Goal: Task Accomplishment & Management: Manage account settings

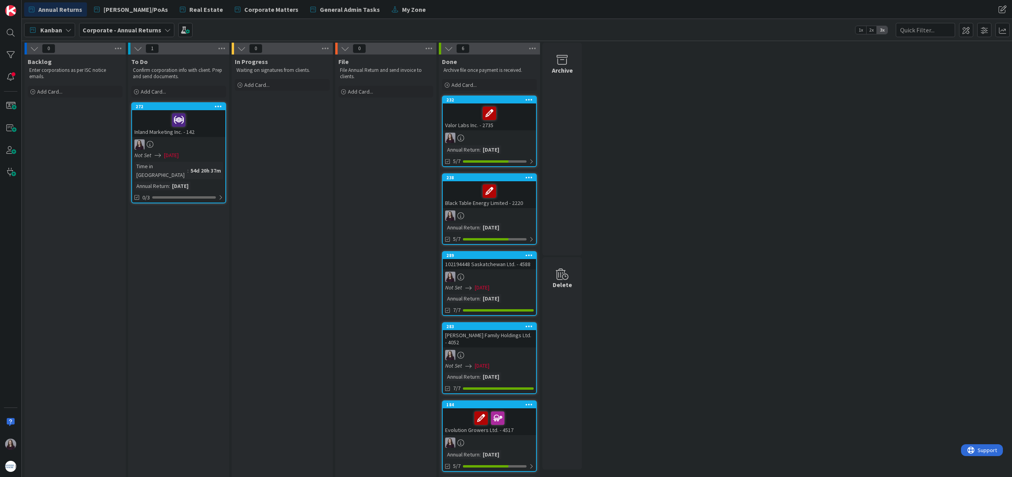
click at [519, 284] on div "Not Set [DATE]" at bounding box center [490, 288] width 91 height 8
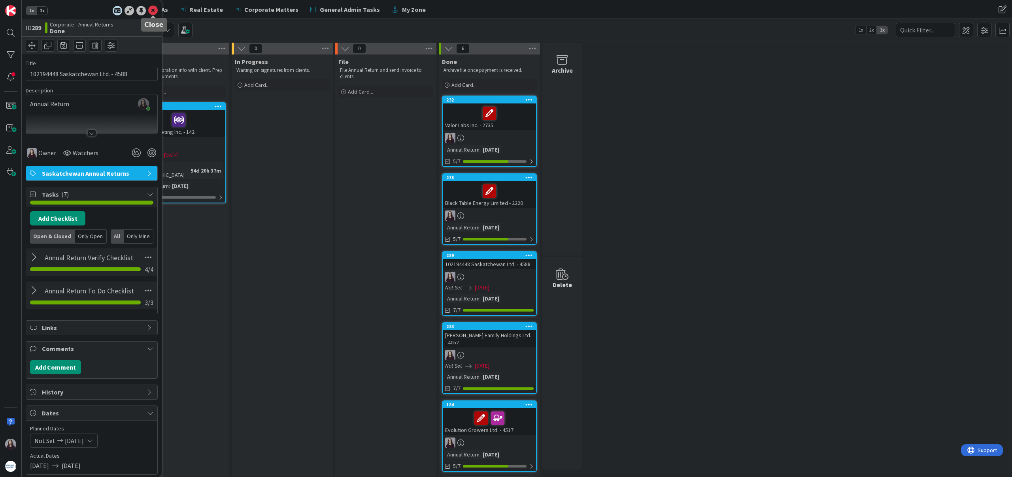
click at [152, 9] on icon at bounding box center [152, 10] width 9 height 9
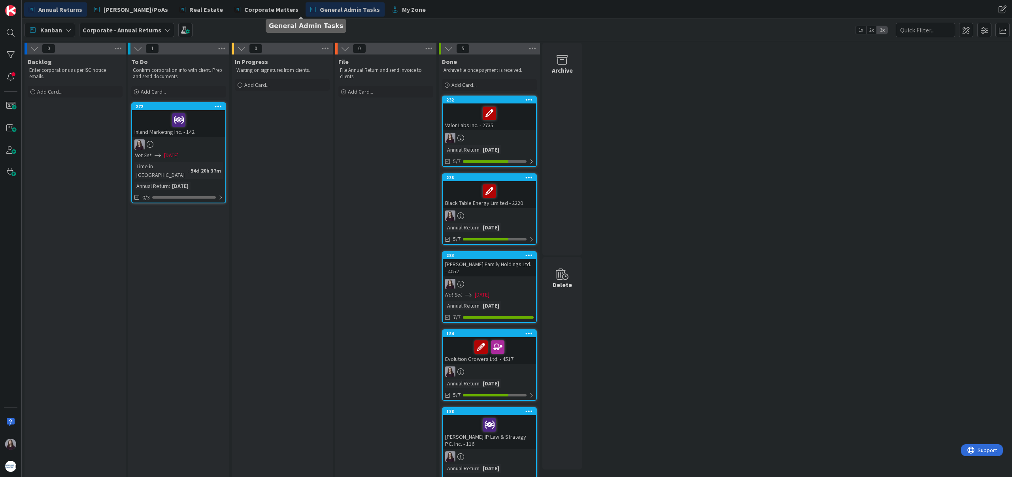
drag, startPoint x: 499, startPoint y: 268, endPoint x: 334, endPoint y: 3, distance: 311.9
click at [402, 10] on span "My Zone" at bounding box center [414, 9] width 24 height 9
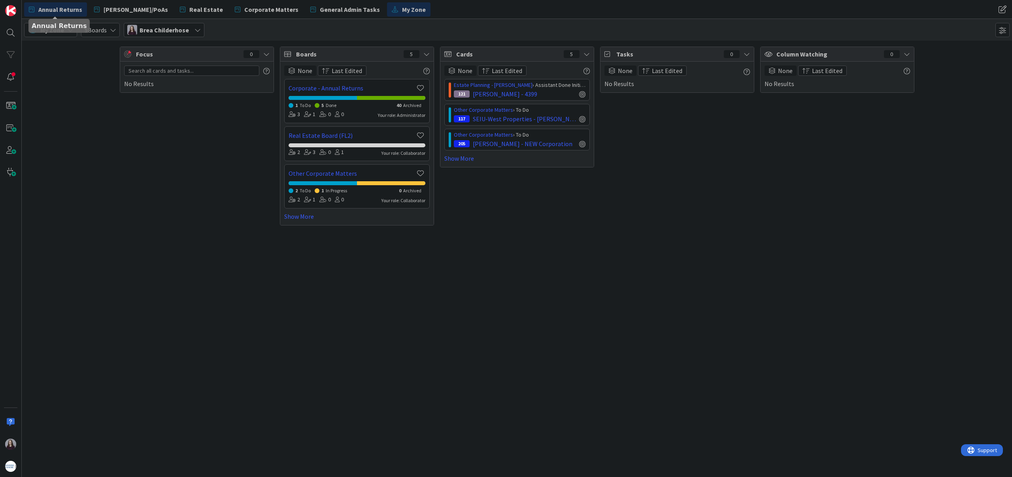
click at [62, 11] on span "Annual Returns" at bounding box center [60, 9] width 44 height 9
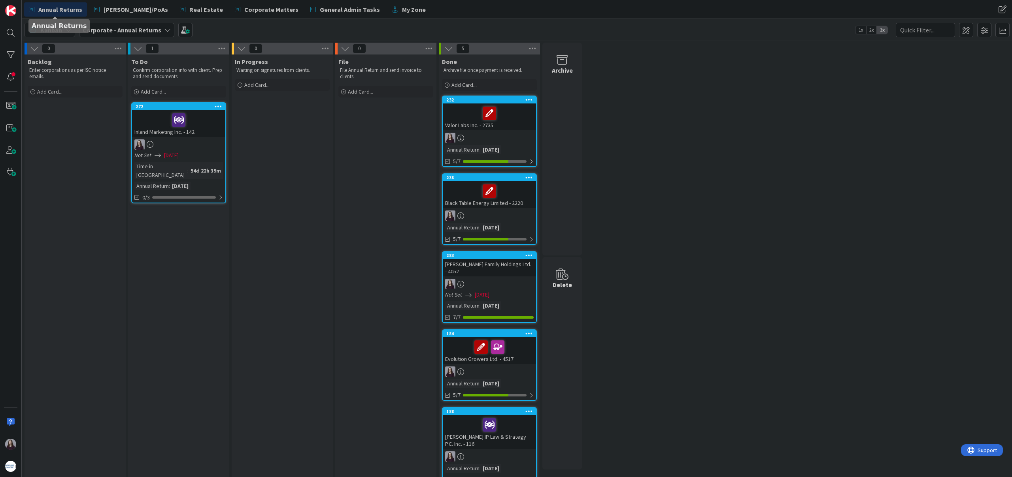
click at [62, 12] on span "Annual Returns" at bounding box center [60, 9] width 44 height 9
click at [962, 29] on span at bounding box center [966, 30] width 14 height 14
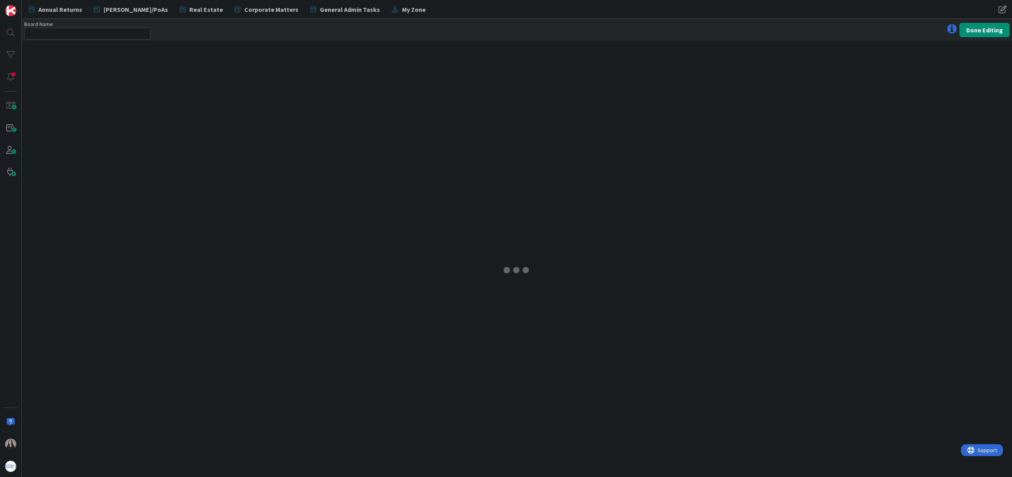
type input "Corporate - Annual Returns"
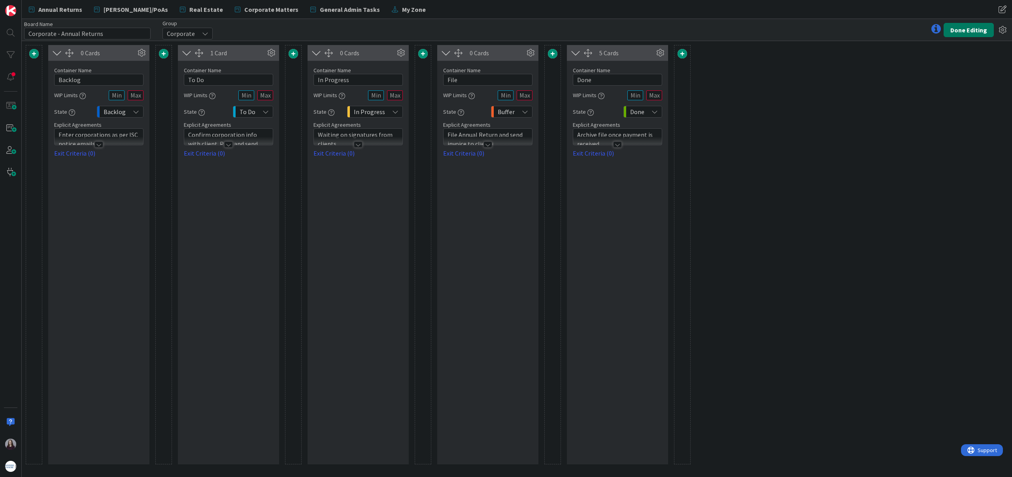
click at [985, 29] on button "Done Editing" at bounding box center [968, 30] width 50 height 14
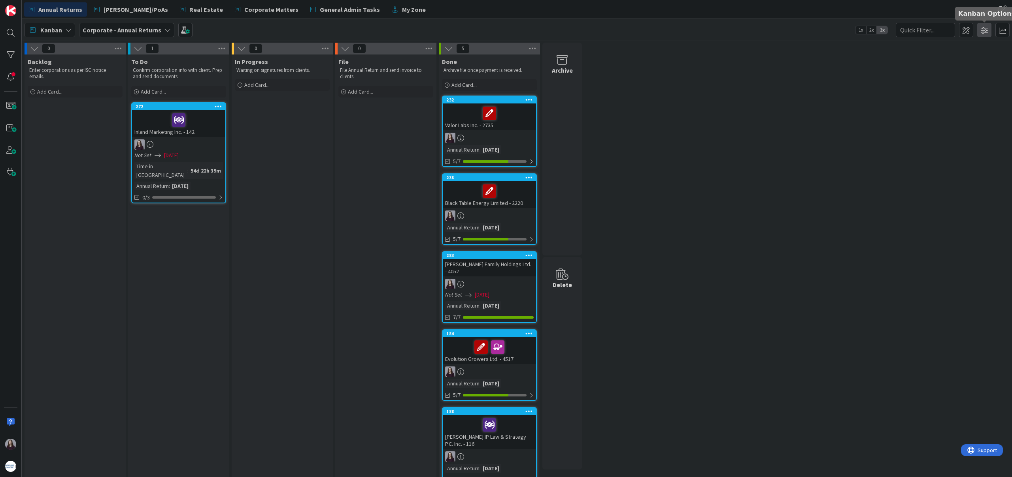
click at [986, 31] on span at bounding box center [984, 30] width 14 height 14
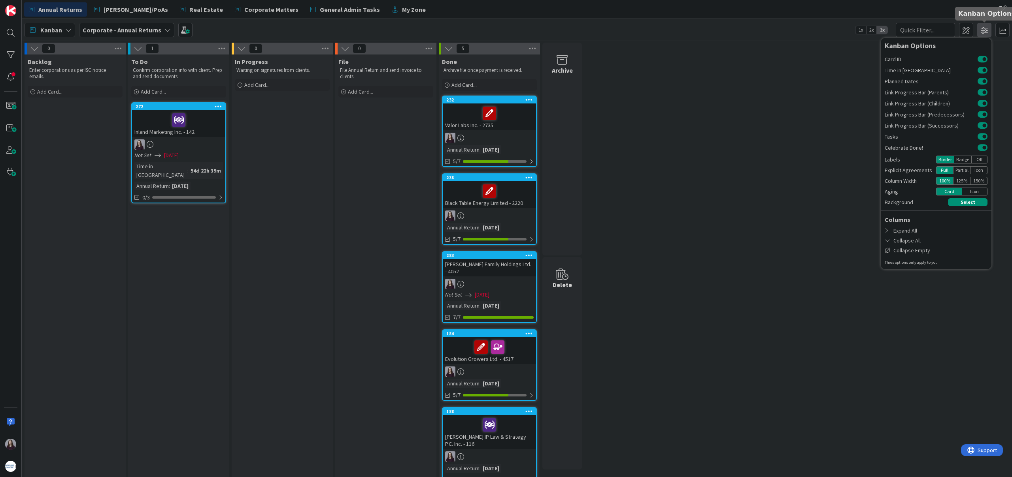
click at [986, 31] on span at bounding box center [984, 30] width 14 height 14
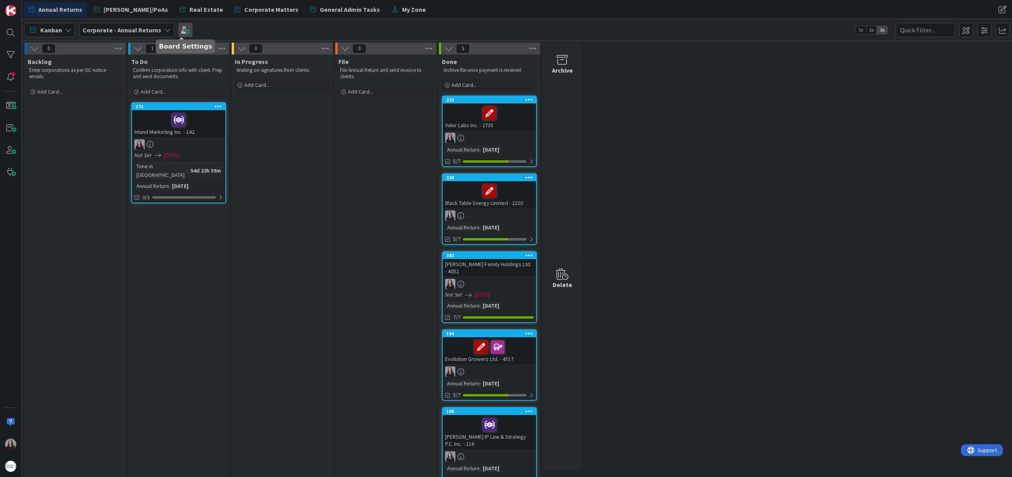
click at [180, 29] on span at bounding box center [185, 30] width 14 height 14
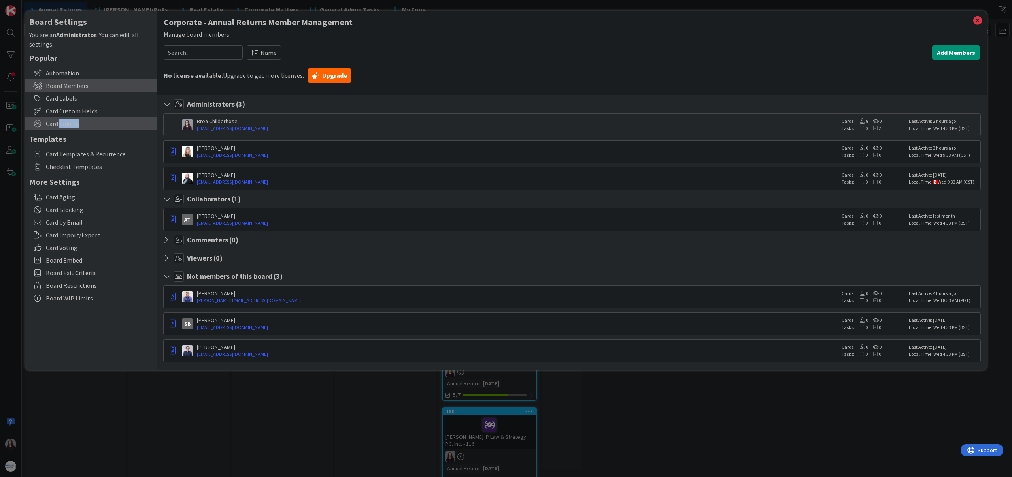
click at [97, 124] on span "Card Tokens" at bounding box center [100, 123] width 108 height 9
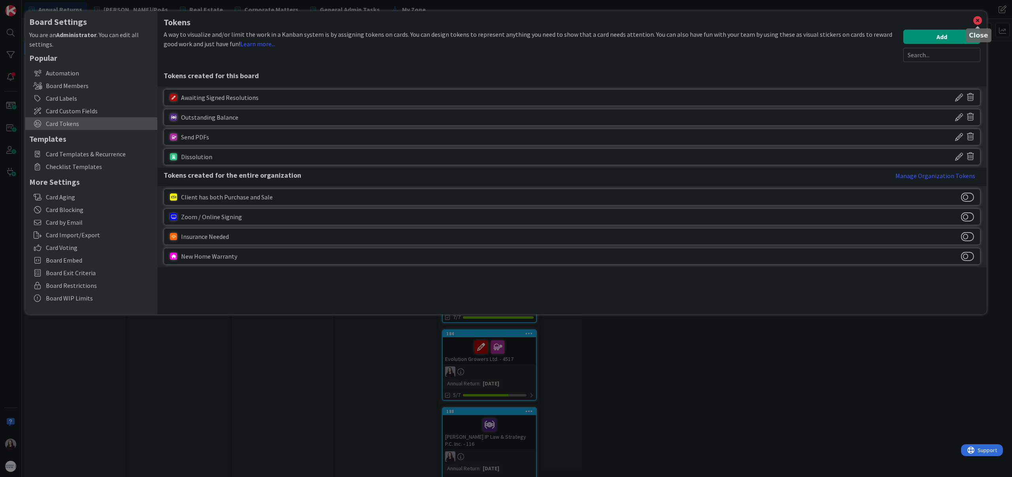
click at [975, 20] on icon at bounding box center [977, 20] width 10 height 11
